Goal: Information Seeking & Learning: Understand process/instructions

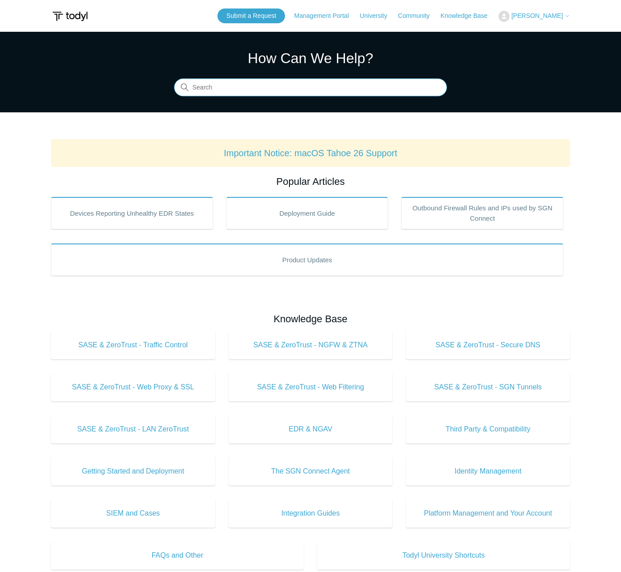
click at [306, 89] on input "Search" at bounding box center [310, 88] width 273 height 18
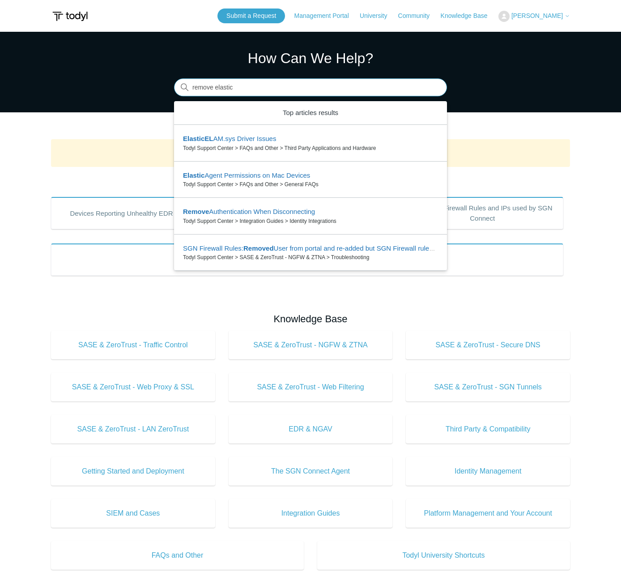
type input "remove elastic"
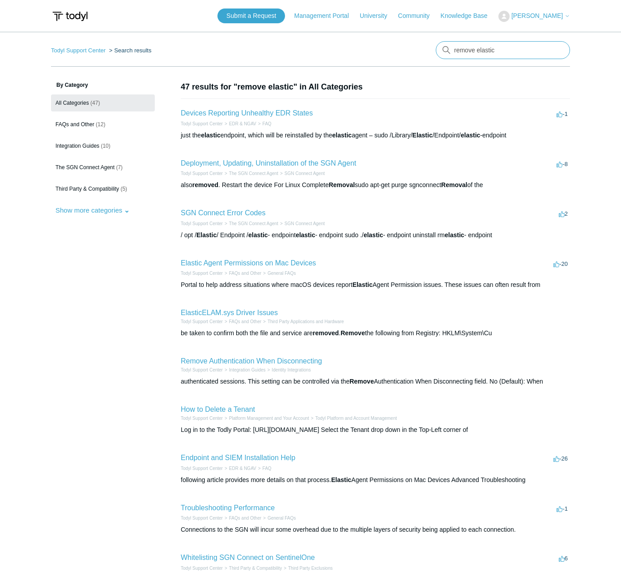
drag, startPoint x: 512, startPoint y: 47, endPoint x: 369, endPoint y: 44, distance: 143.3
click at [369, 44] on nav "Todyl Support Center Search results remove elastic" at bounding box center [310, 54] width 519 height 26
type input "uninstall"
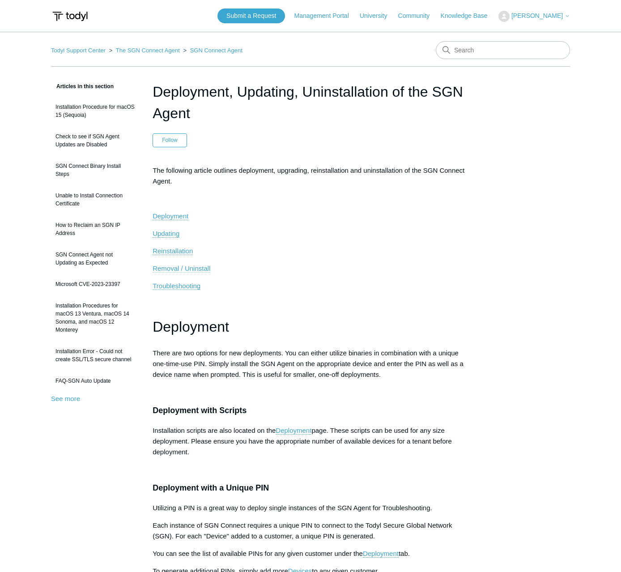
click at [169, 266] on span "Removal / Uninstall" at bounding box center [182, 269] width 58 height 8
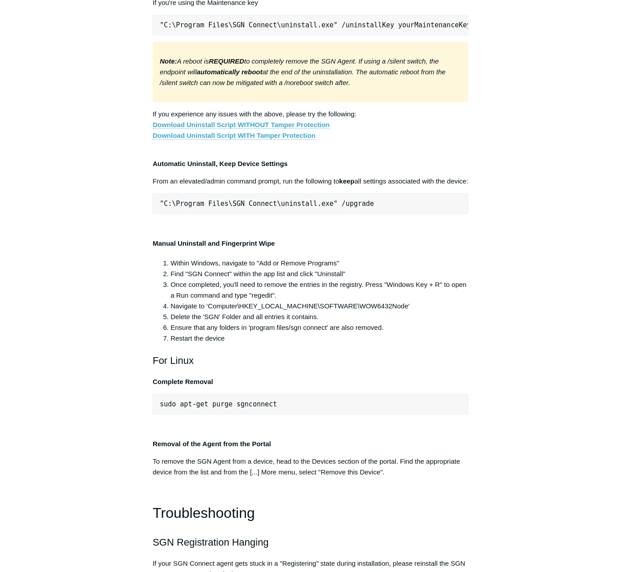
scroll to position [1606, 0]
